Goal: Information Seeking & Learning: Learn about a topic

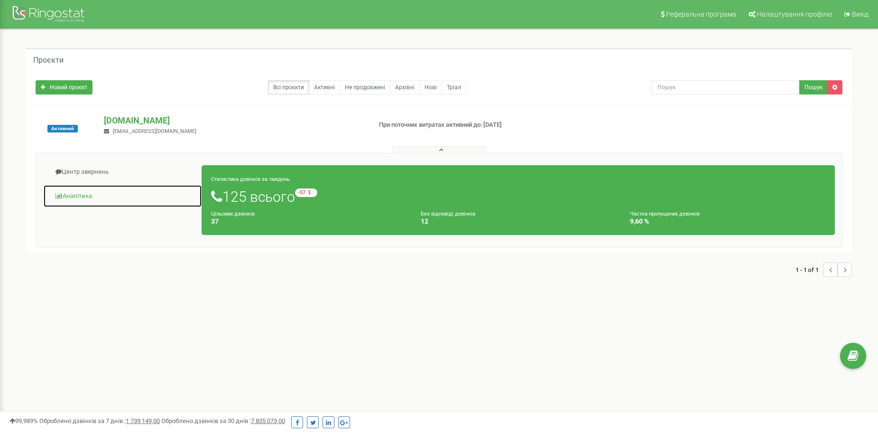
click at [74, 196] on link "Аналiтика" at bounding box center [122, 196] width 159 height 23
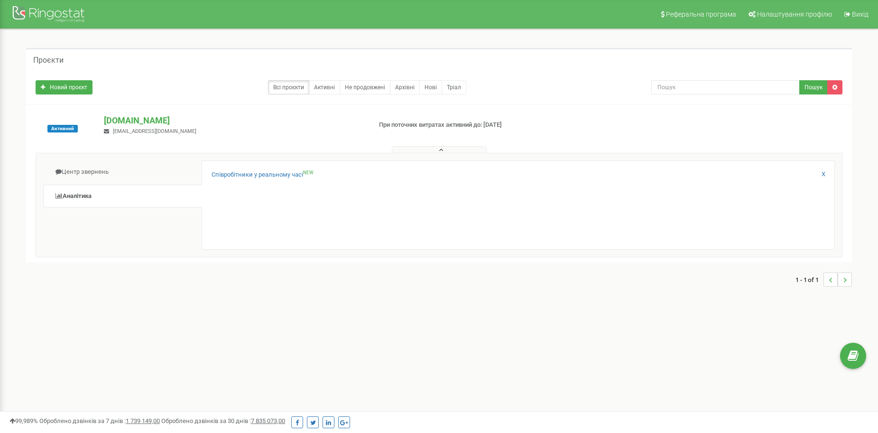
click at [279, 181] on div "Співробітники у реальному часі NEW" at bounding box center [518, 177] width 613 height 14
click at [286, 174] on link "Співробітники у реальному часі NEW" at bounding box center [263, 174] width 102 height 9
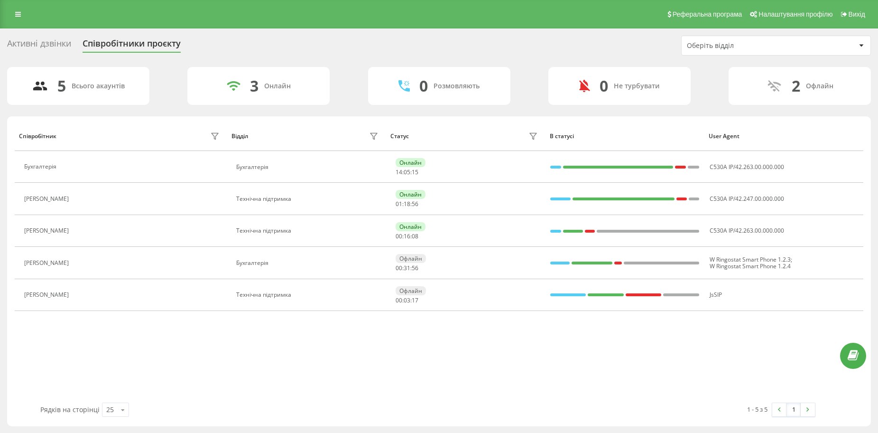
click at [367, 388] on div "Співробітник Відділ Статус В статусі User Agent Бухгалтерія Бухгалтерія Онлайн …" at bounding box center [439, 261] width 849 height 281
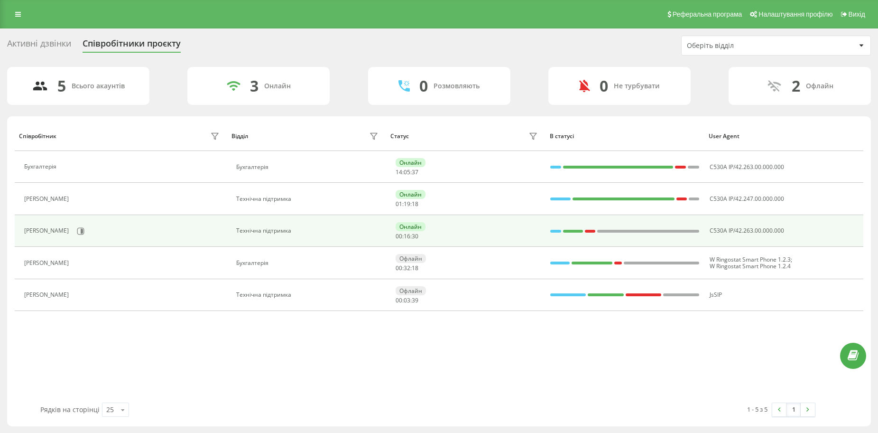
click at [319, 231] on div "Технічна підтримка" at bounding box center [308, 230] width 144 height 7
click at [109, 230] on div "Андрій ГРИБАЧОВ" at bounding box center [122, 231] width 197 height 16
click at [66, 232] on div "Андрій ГРИБАЧОВ" at bounding box center [47, 230] width 47 height 7
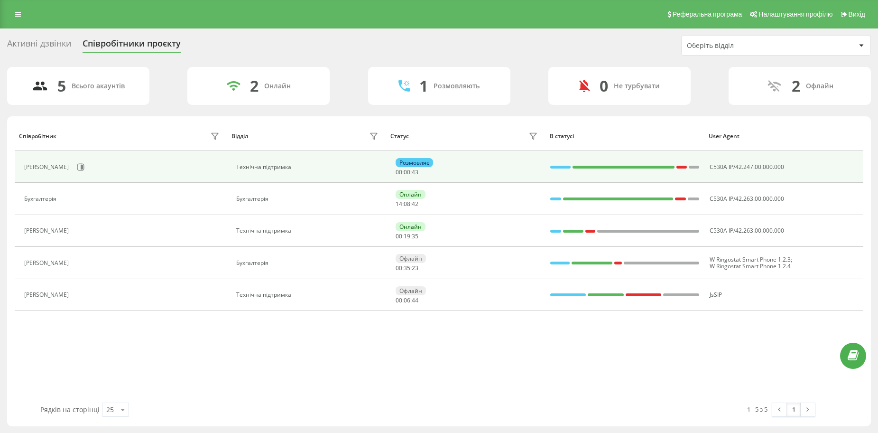
click at [269, 170] on div "Технічна підтримка" at bounding box center [308, 167] width 144 height 7
